Goal: Task Accomplishment & Management: Use online tool/utility

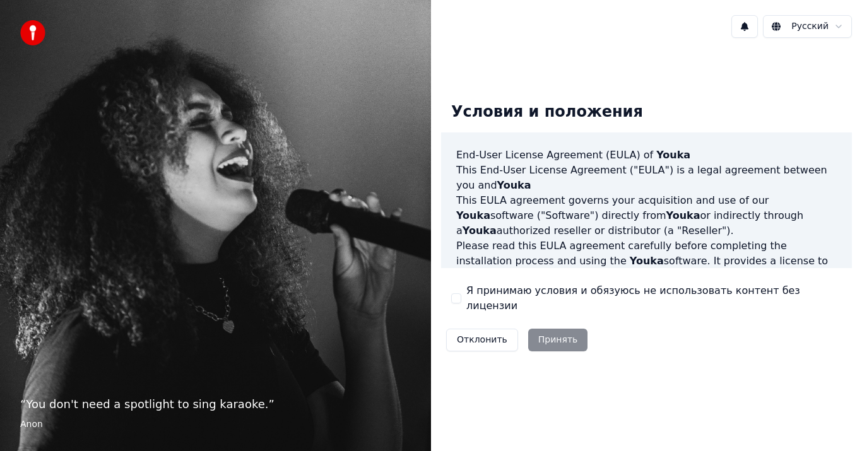
click at [459, 296] on button "Я принимаю условия и обязуюсь не использовать контент без лицензии" at bounding box center [456, 298] width 10 height 10
click at [555, 332] on button "Принять" at bounding box center [558, 340] width 60 height 23
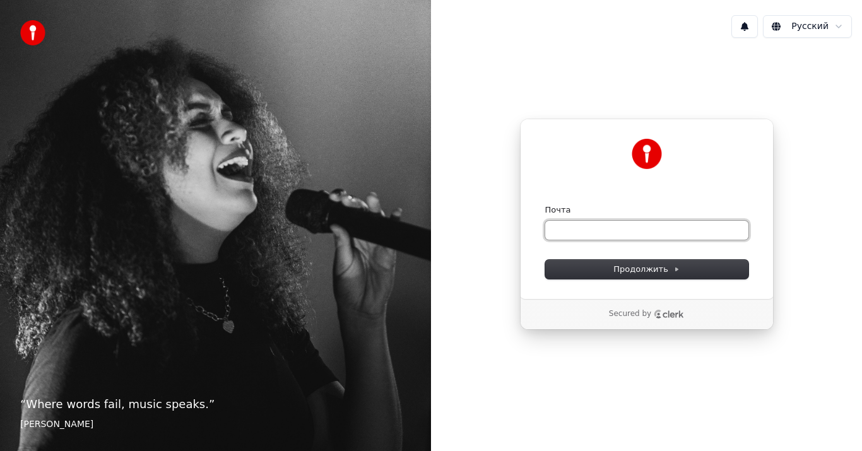
click at [628, 230] on input "Почта" at bounding box center [646, 230] width 203 height 19
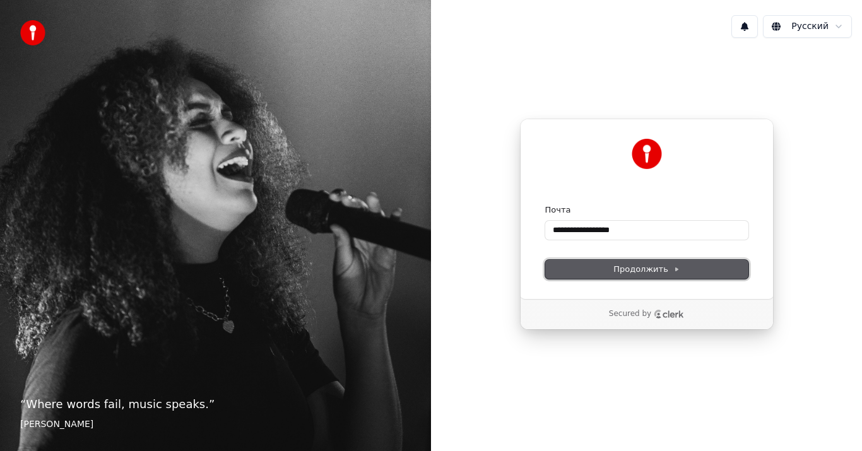
click at [663, 271] on span "Продолжить" at bounding box center [646, 269] width 66 height 11
type input "**********"
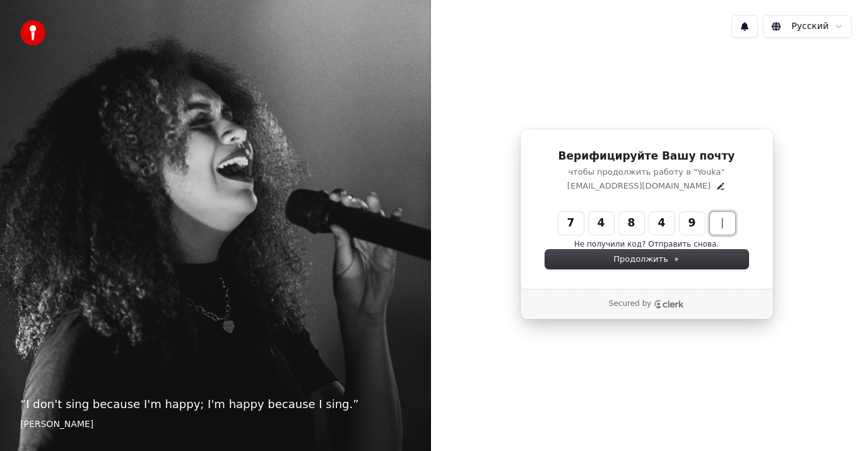
type input "******"
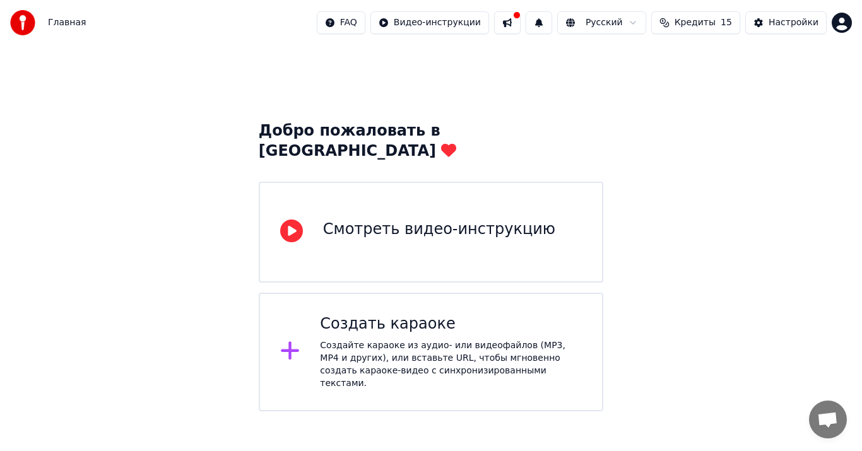
click at [394, 314] on div "Создать караоке" at bounding box center [451, 324] width 262 height 20
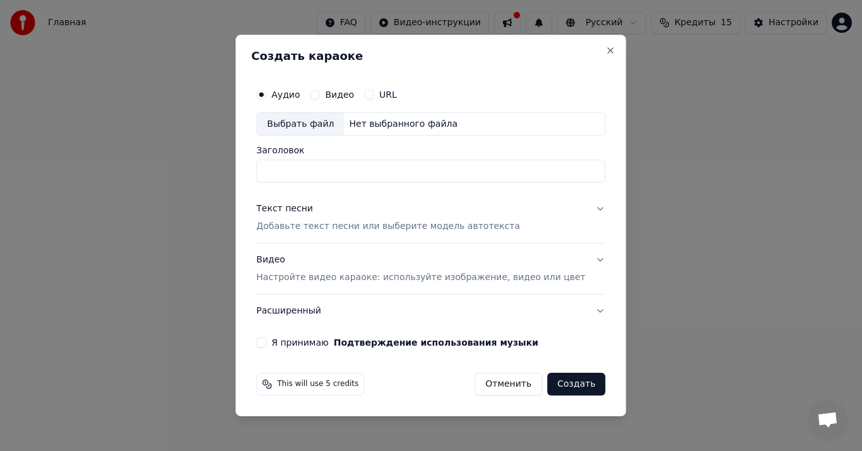
click at [379, 228] on p "Добавьте текст песни или выберите модель автотекста" at bounding box center [388, 227] width 264 height 13
click at [366, 169] on input "Заголовок" at bounding box center [430, 171] width 349 height 23
type input "**********"
click at [266, 345] on button "Я принимаю Подтверждение использования музыки" at bounding box center [261, 343] width 10 height 10
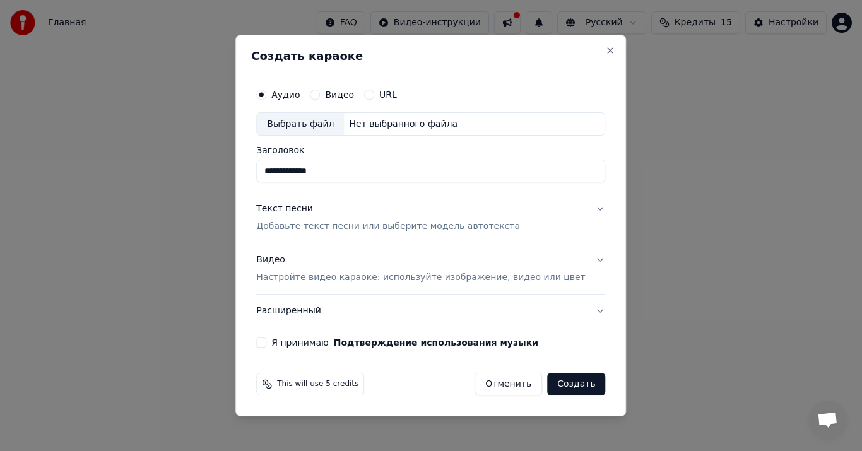
click at [266, 345] on button "Я принимаю Подтверждение использования музыки" at bounding box center [261, 343] width 10 height 10
click at [266, 342] on button "Я принимаю Подтверждение использования музыки" at bounding box center [261, 343] width 10 height 10
click at [557, 386] on button "Создать" at bounding box center [576, 384] width 58 height 23
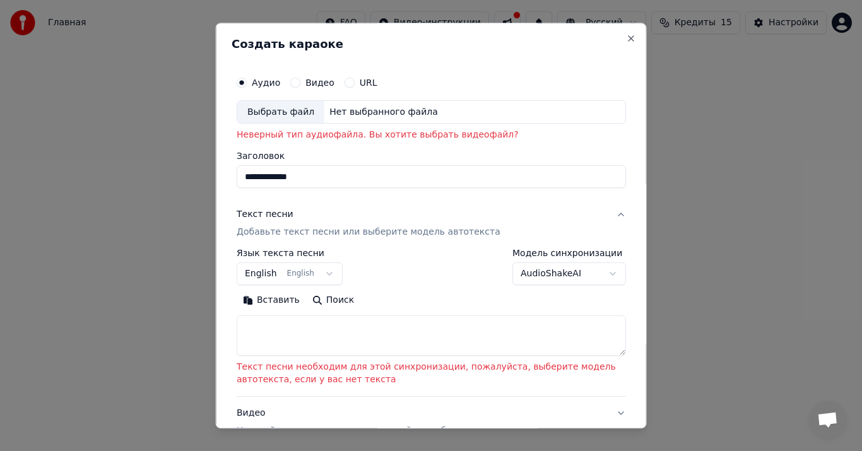
click at [275, 215] on div "Текст песни" at bounding box center [265, 215] width 57 height 13
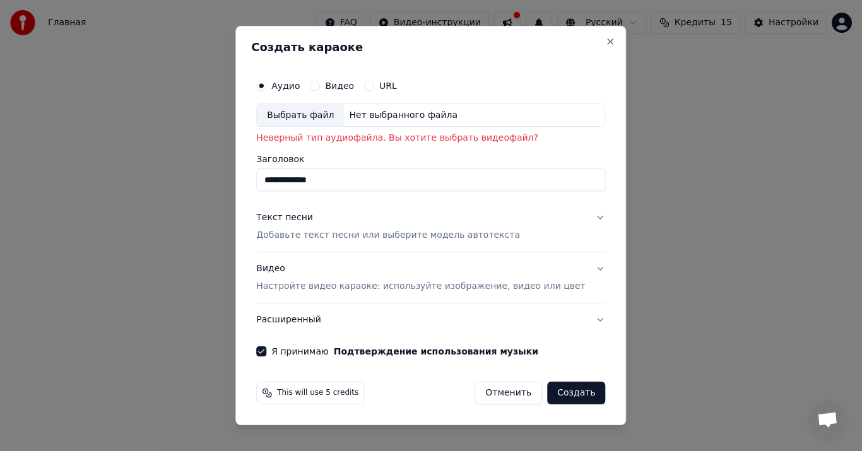
click at [307, 235] on p "Добавьте текст песни или выберите модель автотекста" at bounding box center [388, 236] width 264 height 13
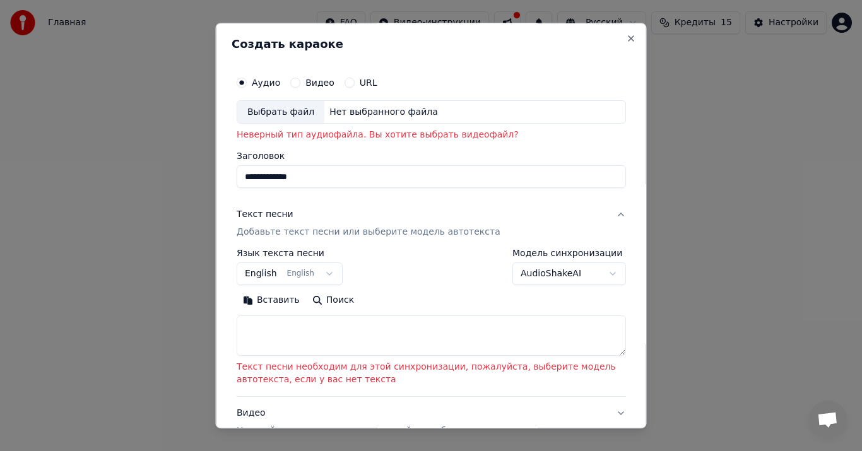
click at [276, 300] on button "Вставить" at bounding box center [271, 301] width 69 height 20
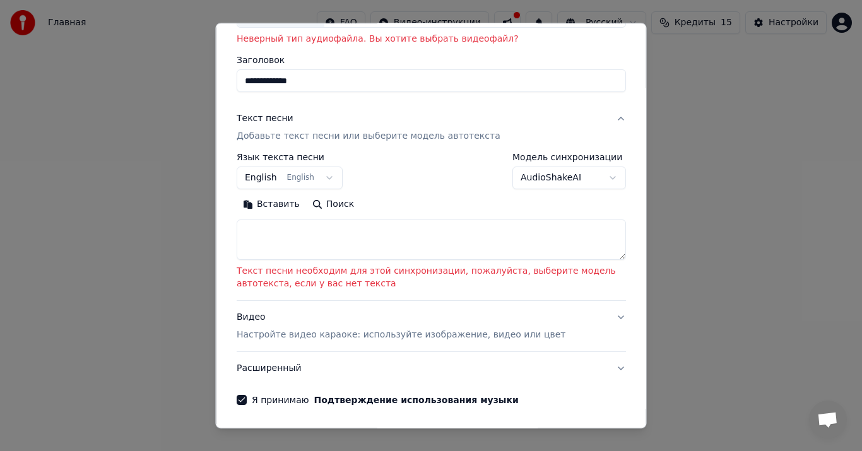
scroll to position [78, 0]
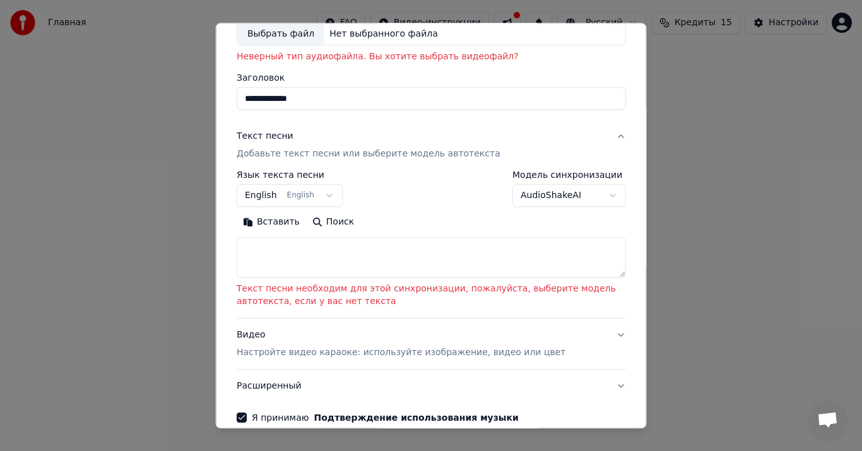
click at [362, 352] on p "Настройте видео караоке: используйте изображение, видео или цвет" at bounding box center [401, 353] width 329 height 13
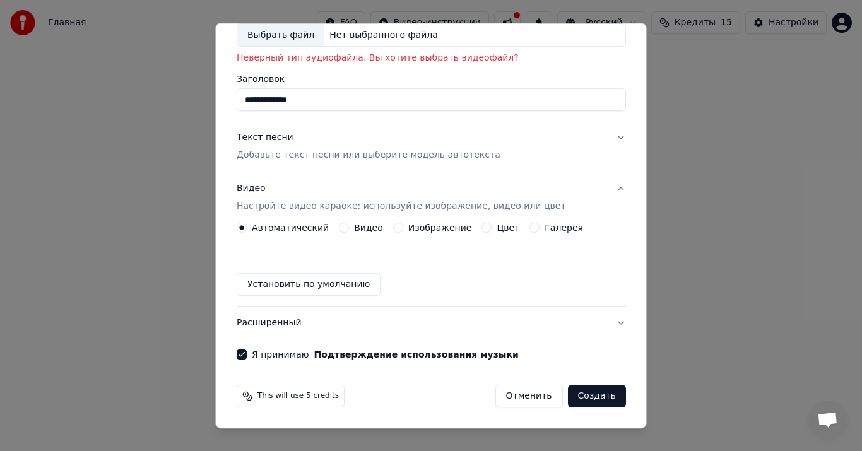
scroll to position [77, 0]
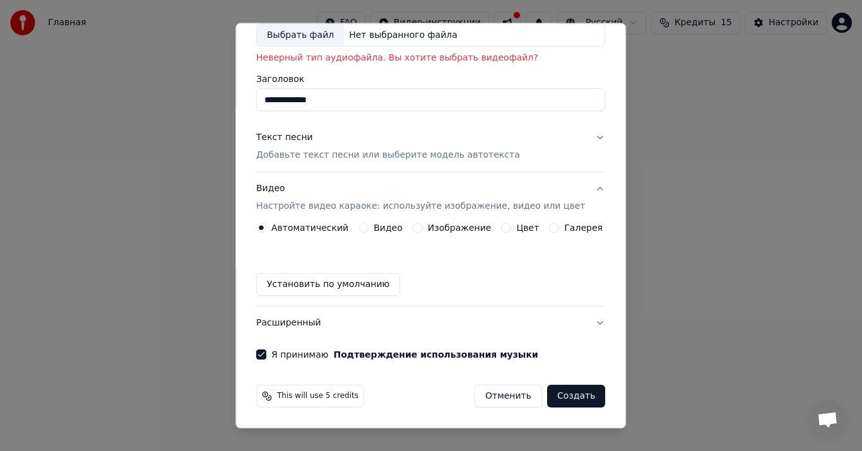
click at [306, 283] on button "Установить по умолчанию" at bounding box center [328, 285] width 144 height 23
click at [306, 283] on div "Установить по умолчанию" at bounding box center [430, 285] width 349 height 23
click at [408, 323] on button "Расширенный" at bounding box center [430, 323] width 349 height 33
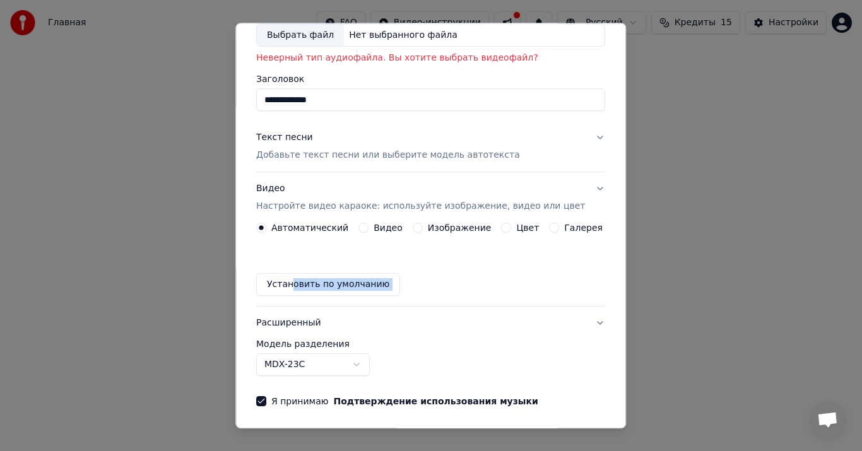
scroll to position [0, 0]
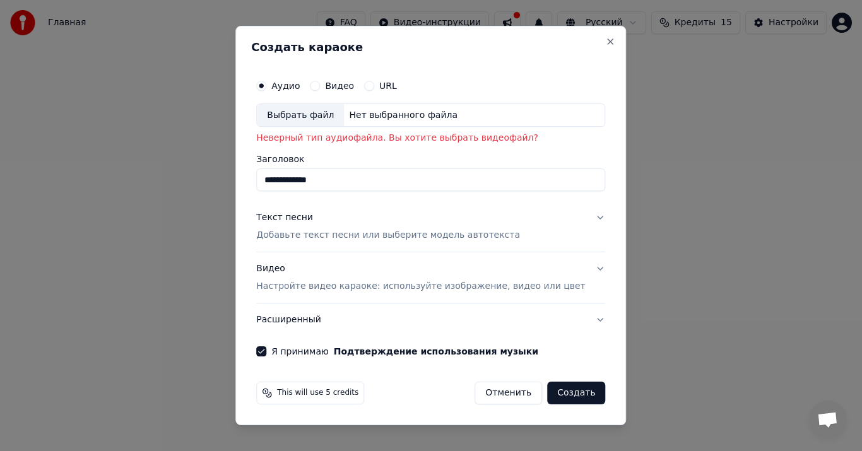
click at [354, 86] on label "Видео" at bounding box center [339, 85] width 29 height 9
click at [320, 86] on button "Видео" at bounding box center [315, 86] width 10 height 10
click at [561, 396] on button "Создать" at bounding box center [576, 393] width 58 height 23
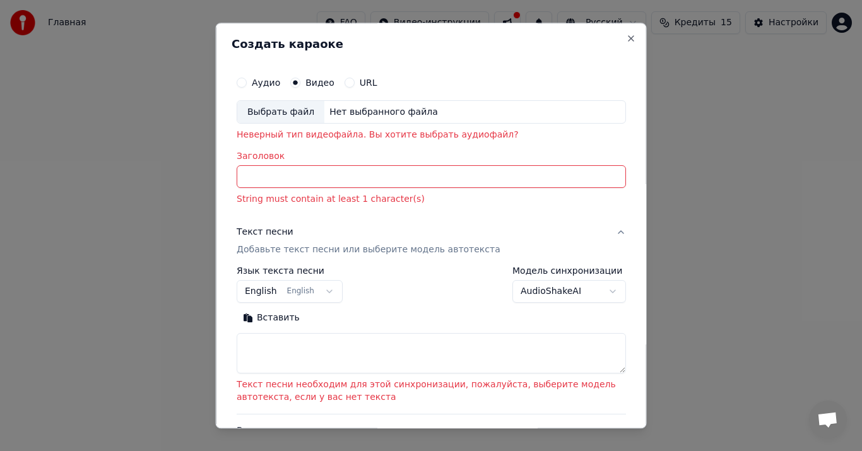
click at [312, 178] on input "Заголовок" at bounding box center [431, 177] width 389 height 23
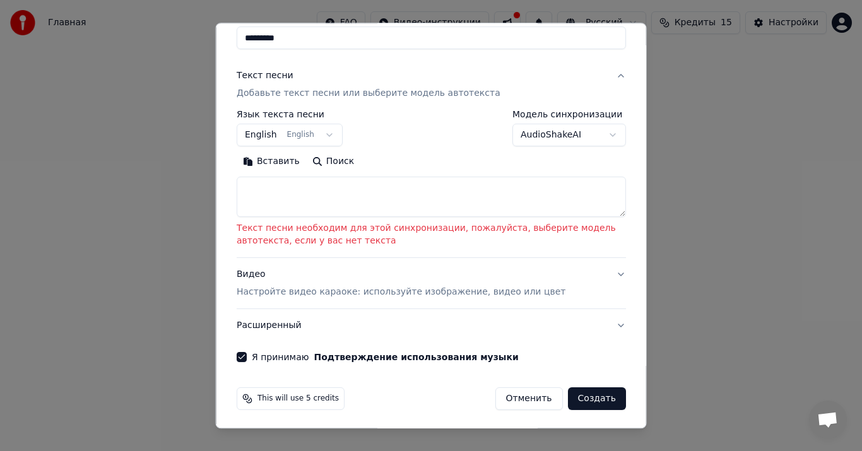
scroll to position [141, 0]
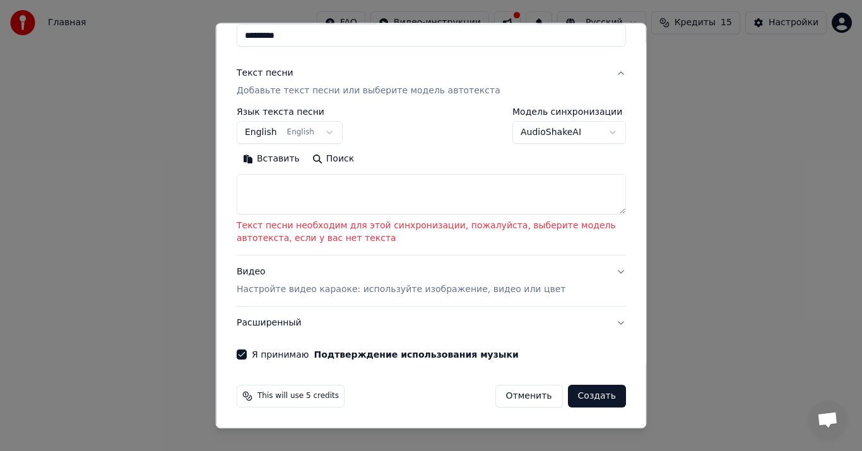
type input "*********"
click at [591, 397] on button "Создать" at bounding box center [596, 397] width 58 height 23
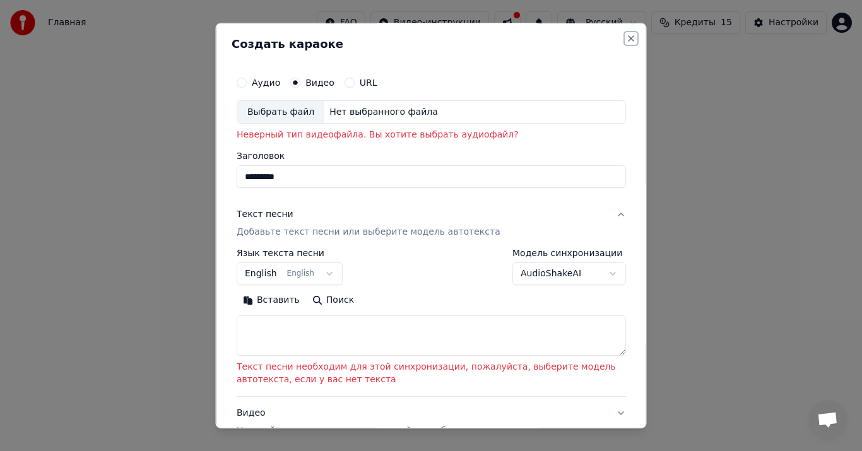
click at [626, 40] on button "Close" at bounding box center [631, 38] width 10 height 10
select select
